Goal: Find contact information: Find contact information

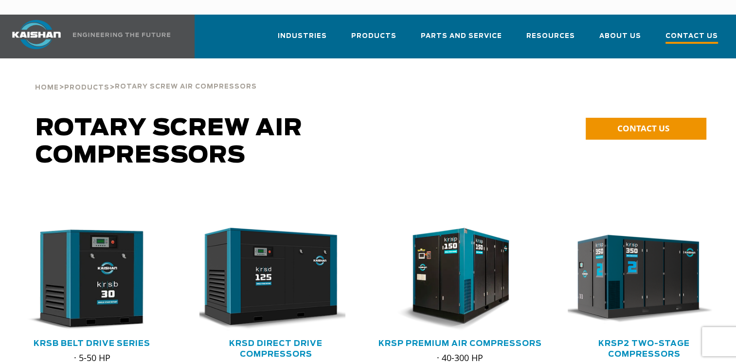
click at [685, 31] on span "Contact Us" at bounding box center [692, 37] width 53 height 13
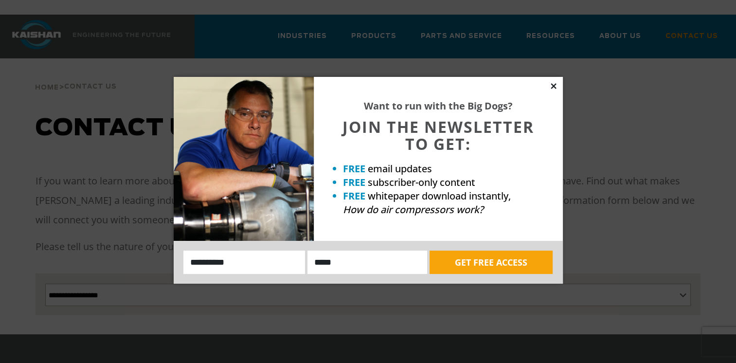
click at [555, 84] on icon at bounding box center [553, 85] width 5 height 5
